Goal: Task Accomplishment & Management: Use online tool/utility

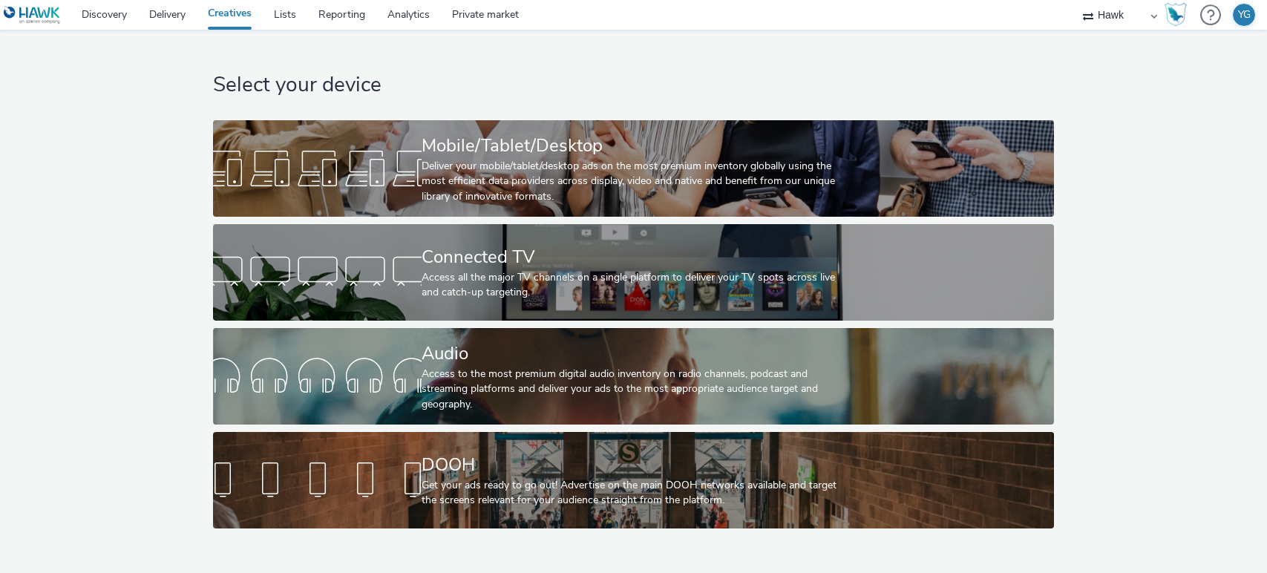
select select "11a7df10-284f-415c-b52a-427acf4c31ae"
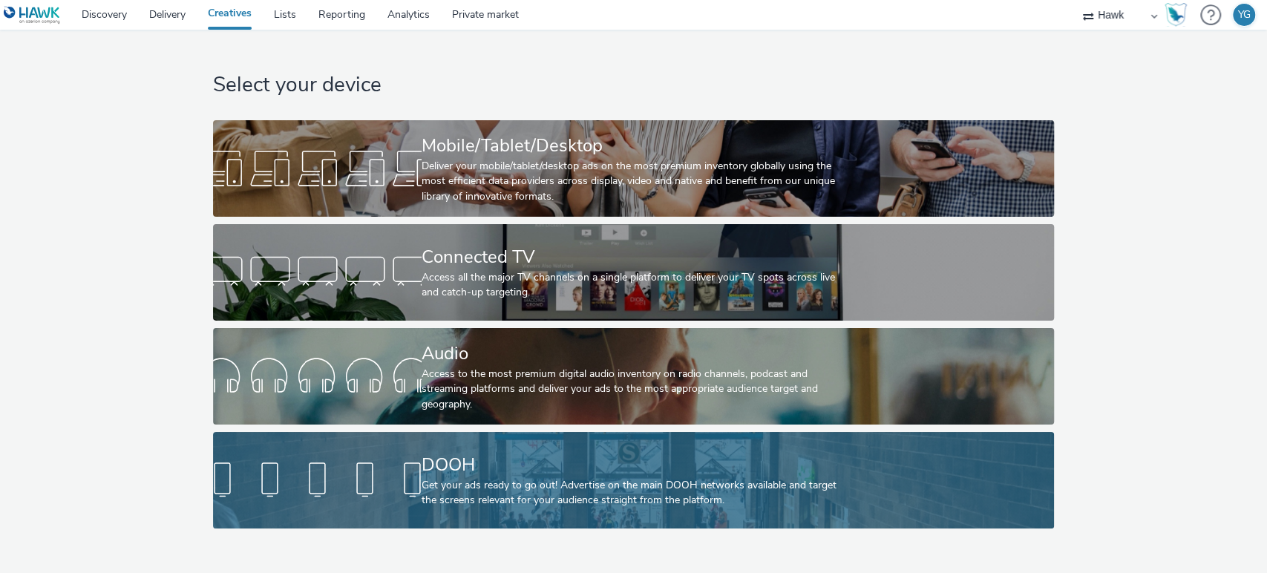
click at [548, 474] on div "DOOH" at bounding box center [631, 465] width 418 height 26
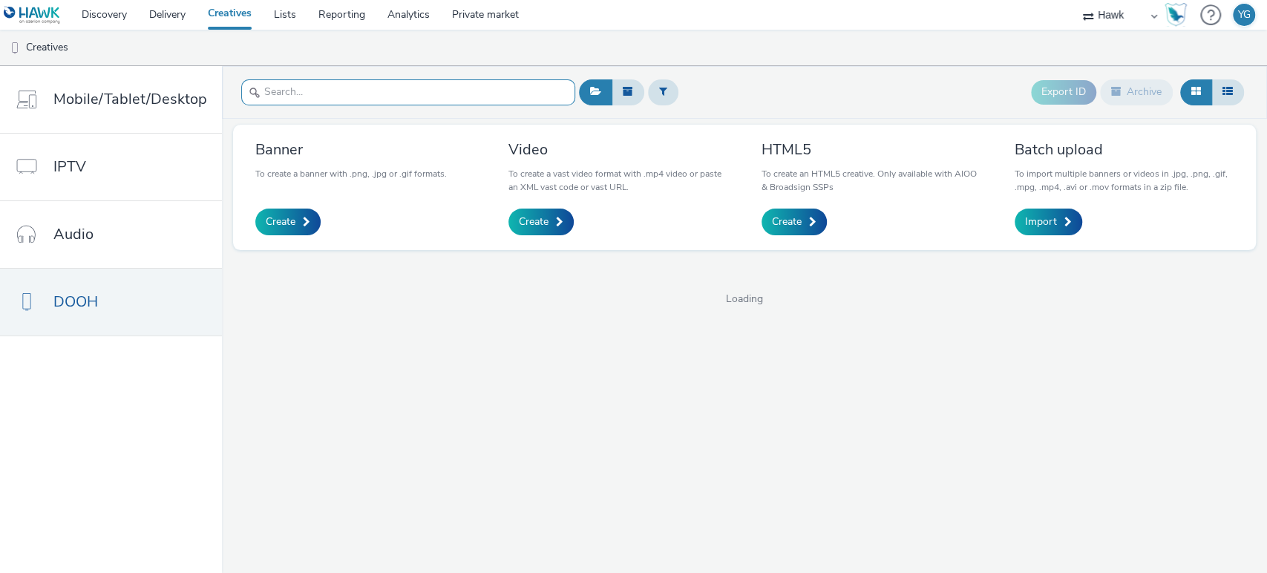
click at [309, 94] on input "text" at bounding box center [408, 92] width 334 height 26
paste input "UK_Costcutter_P14 Big Night In Meal Deal_Hawk_Video_Static_1080x1920_07/10/2025…"
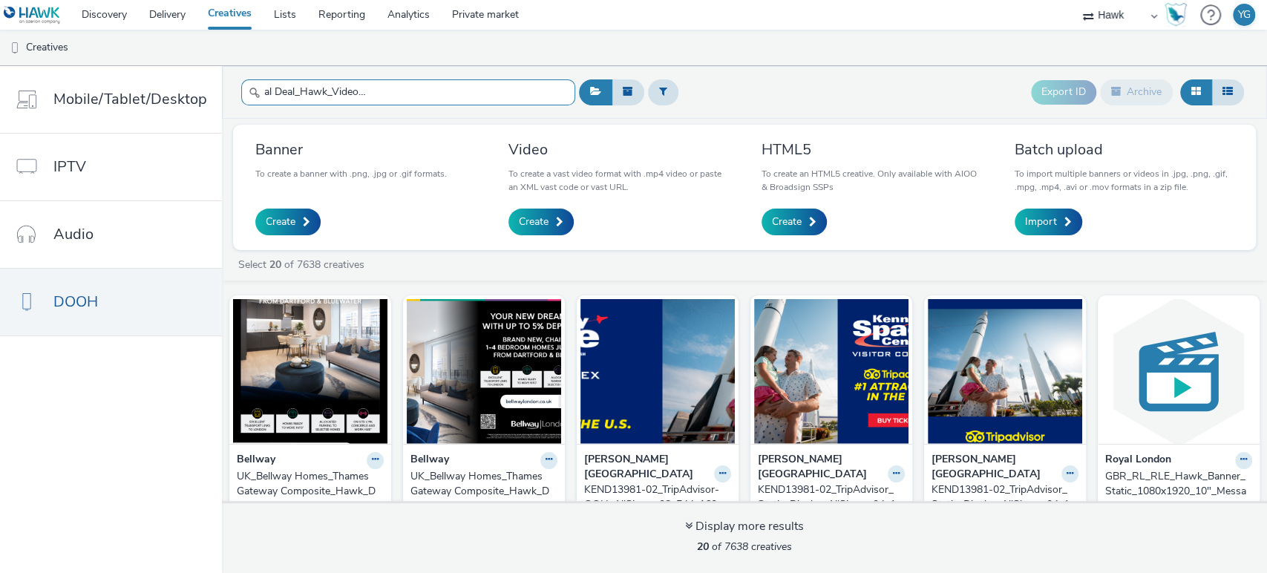
drag, startPoint x: 508, startPoint y: 90, endPoint x: 542, endPoint y: 92, distance: 33.5
click at [542, 92] on input "UK_Costcutter_P14 Big Night In Meal Deal_Hawk_Video_Static_1080x1920_07/10/2025…" at bounding box center [408, 92] width 334 height 26
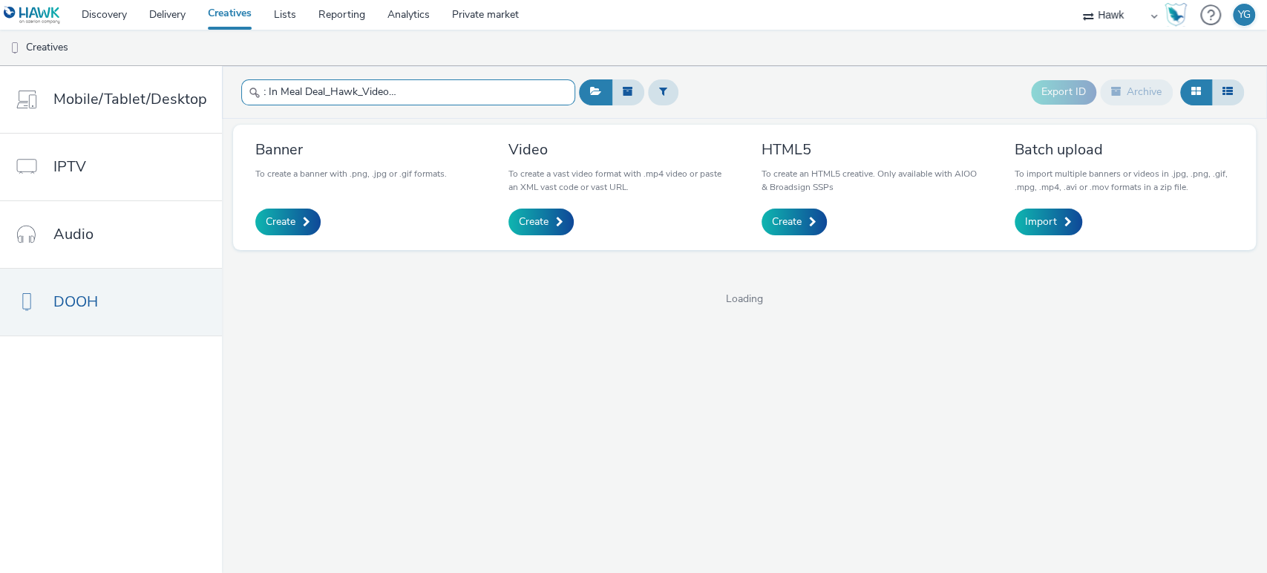
scroll to position [0, 142]
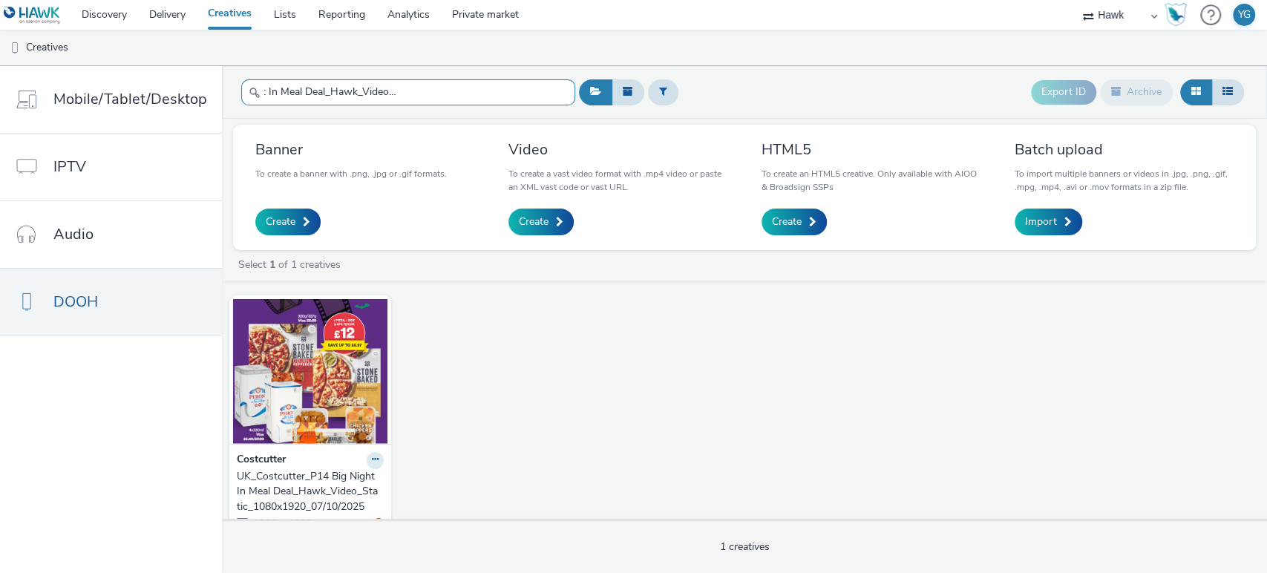
type input "UK_Costcutter_P14 Big Night In Meal Deal_Hawk_Video_Static_1080x1920_07/10/2025"
click at [284, 480] on div "UK_Costcutter_P14 Big Night In Meal Deal_Hawk_Video_Static_1080x1920_07/10/2025" at bounding box center [307, 491] width 141 height 45
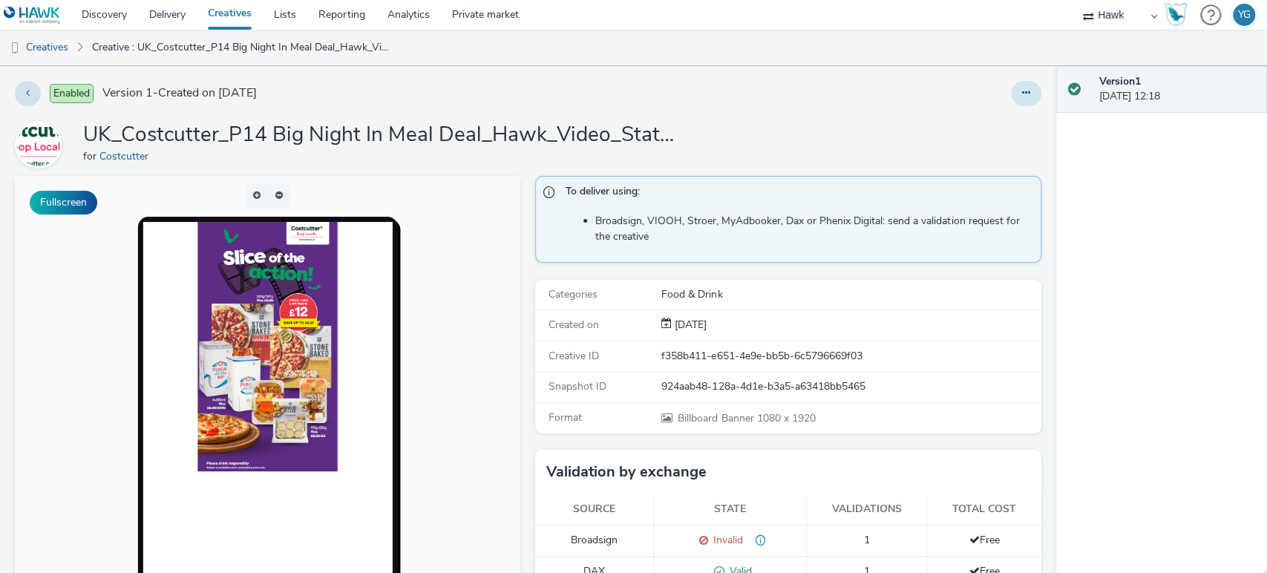
click at [1022, 96] on icon at bounding box center [1026, 93] width 8 height 10
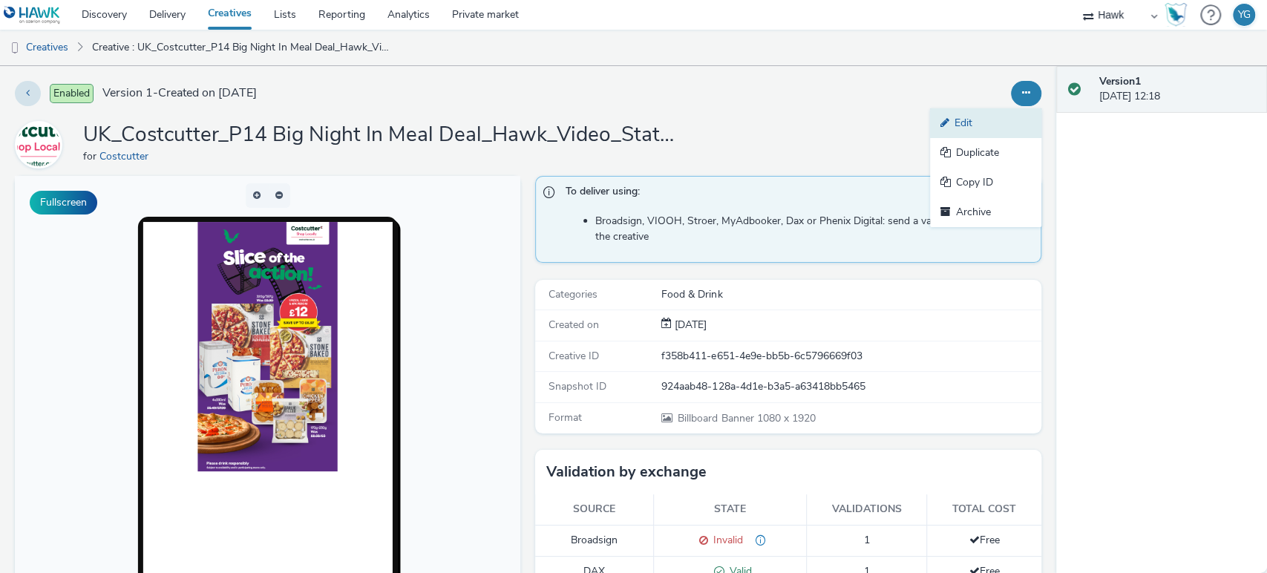
click at [968, 125] on link "Edit" at bounding box center [985, 123] width 111 height 30
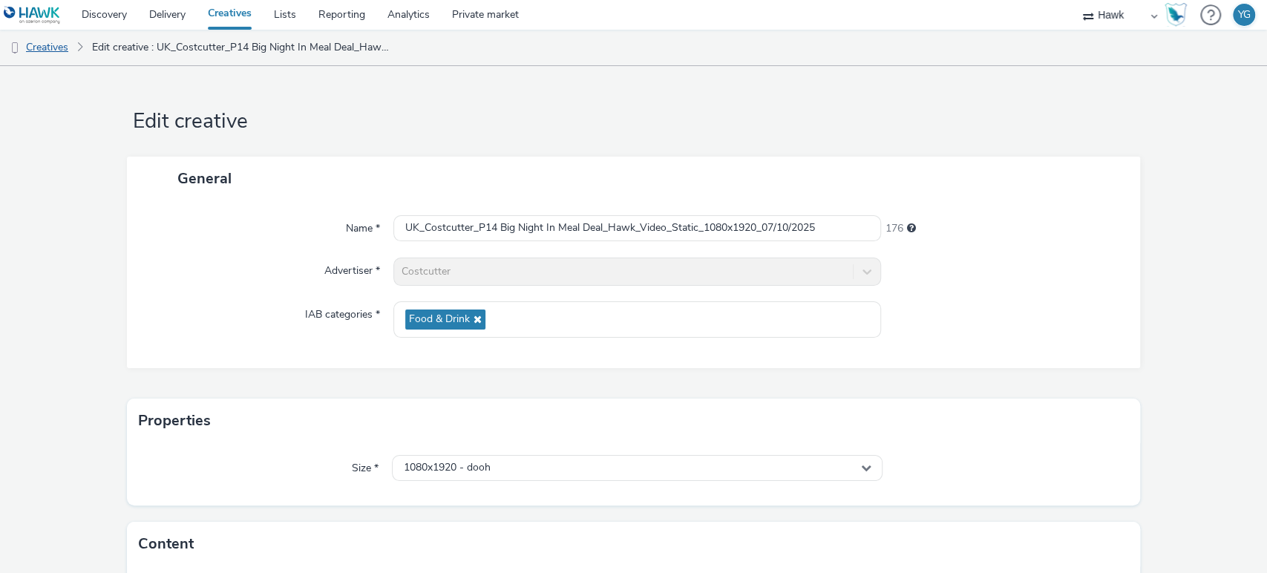
click at [59, 45] on link "Creatives" at bounding box center [38, 48] width 76 height 36
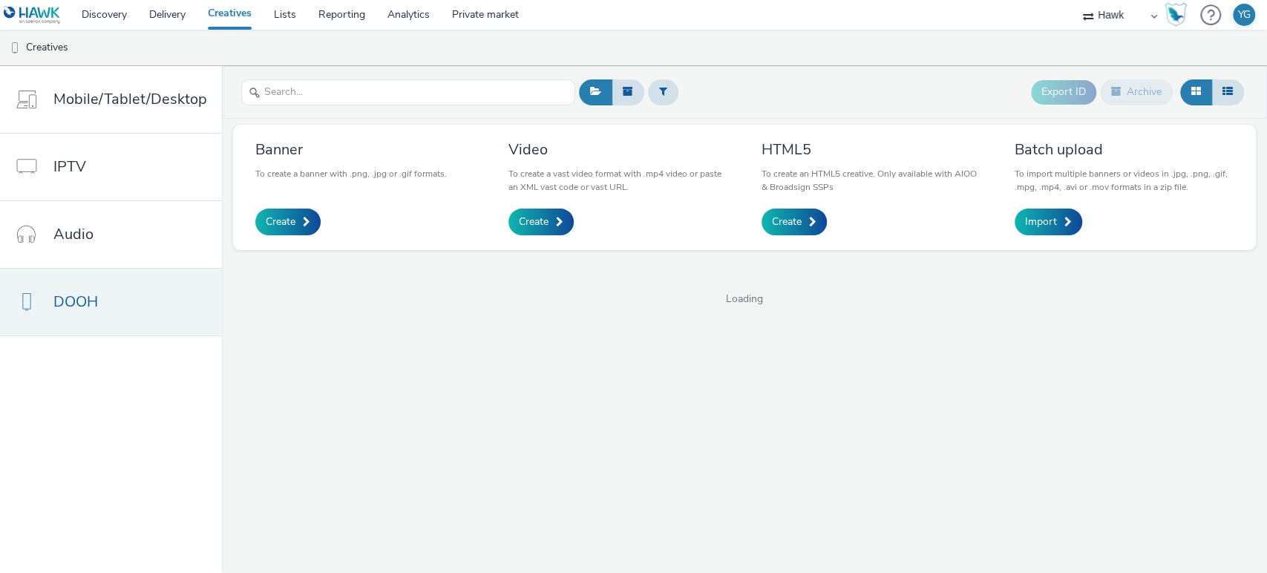
click at [88, 307] on span "DOOH" at bounding box center [75, 302] width 45 height 22
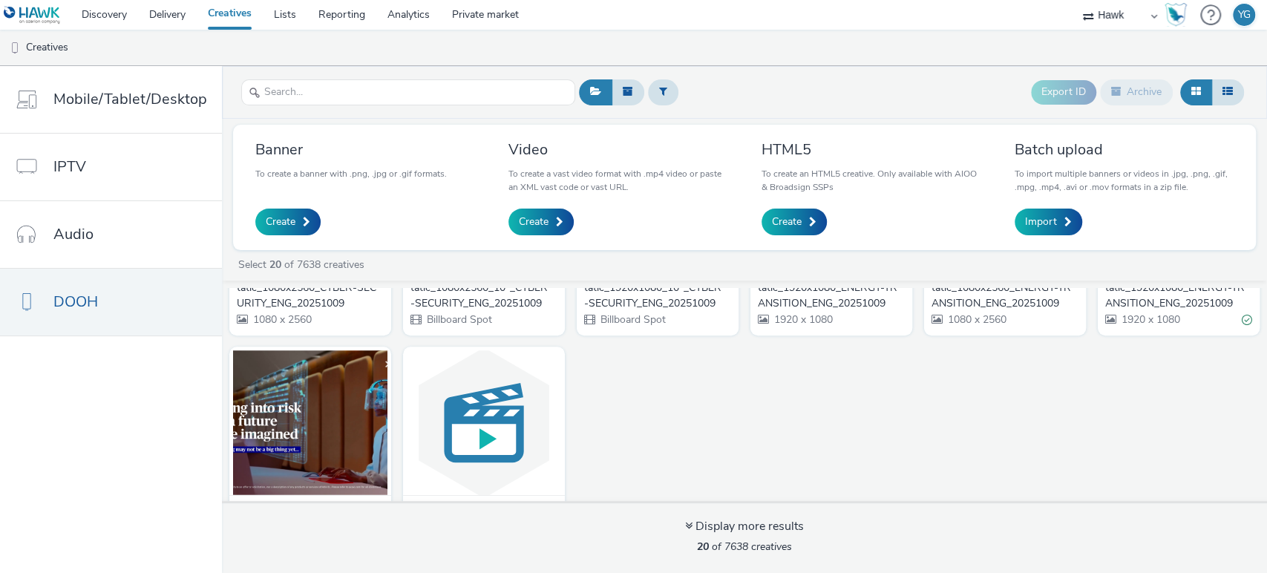
scroll to position [805, 0]
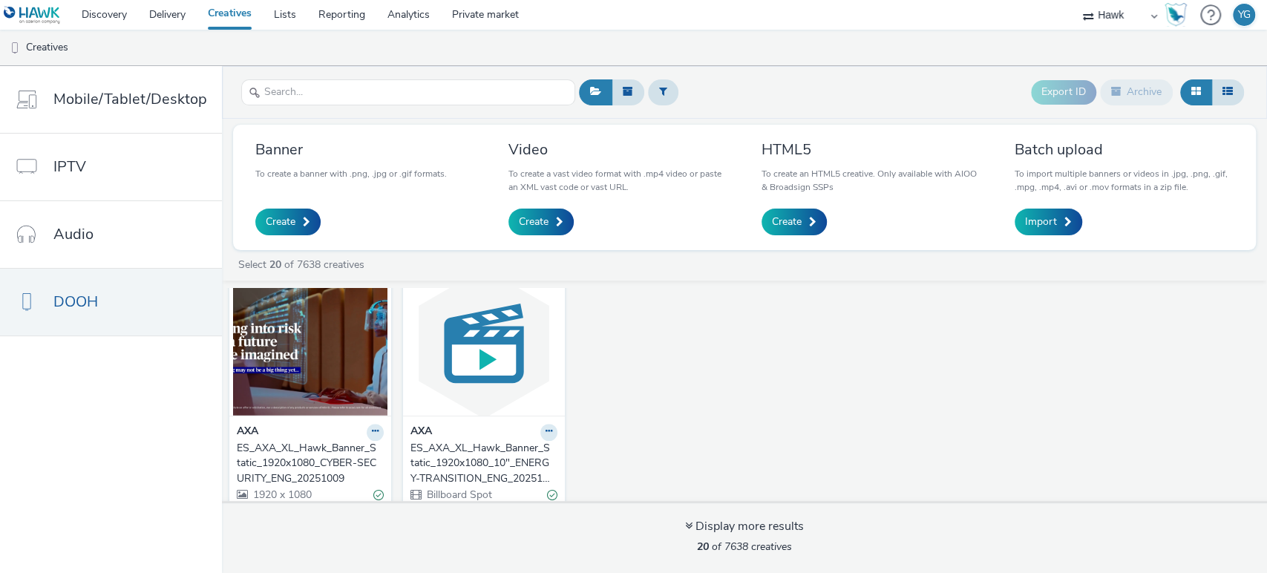
click at [485, 456] on div "ES_AXA_XL_Hawk_Banner_Static_1920x1080_10"_ENERGY-TRANSITION_ENG_20251009" at bounding box center [480, 463] width 141 height 45
